Goal: Task Accomplishment & Management: Use online tool/utility

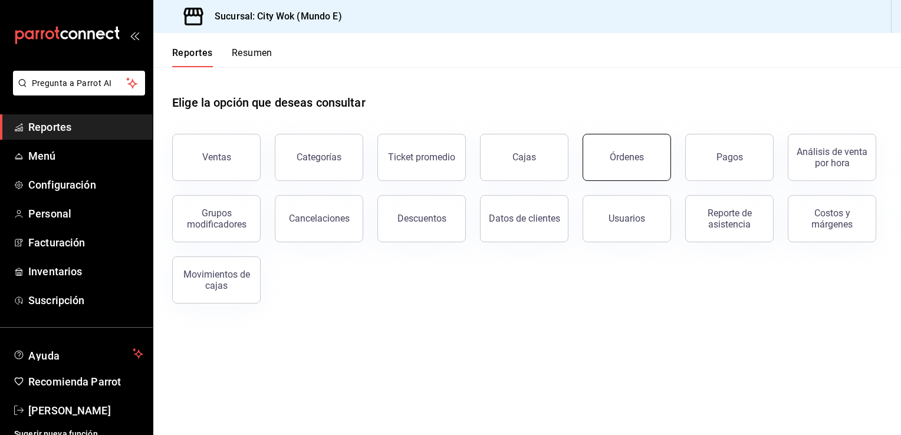
click at [634, 164] on button "Órdenes" at bounding box center [627, 157] width 88 height 47
click at [635, 152] on button "Órdenes" at bounding box center [627, 157] width 88 height 47
